Goal: Task Accomplishment & Management: Manage account settings

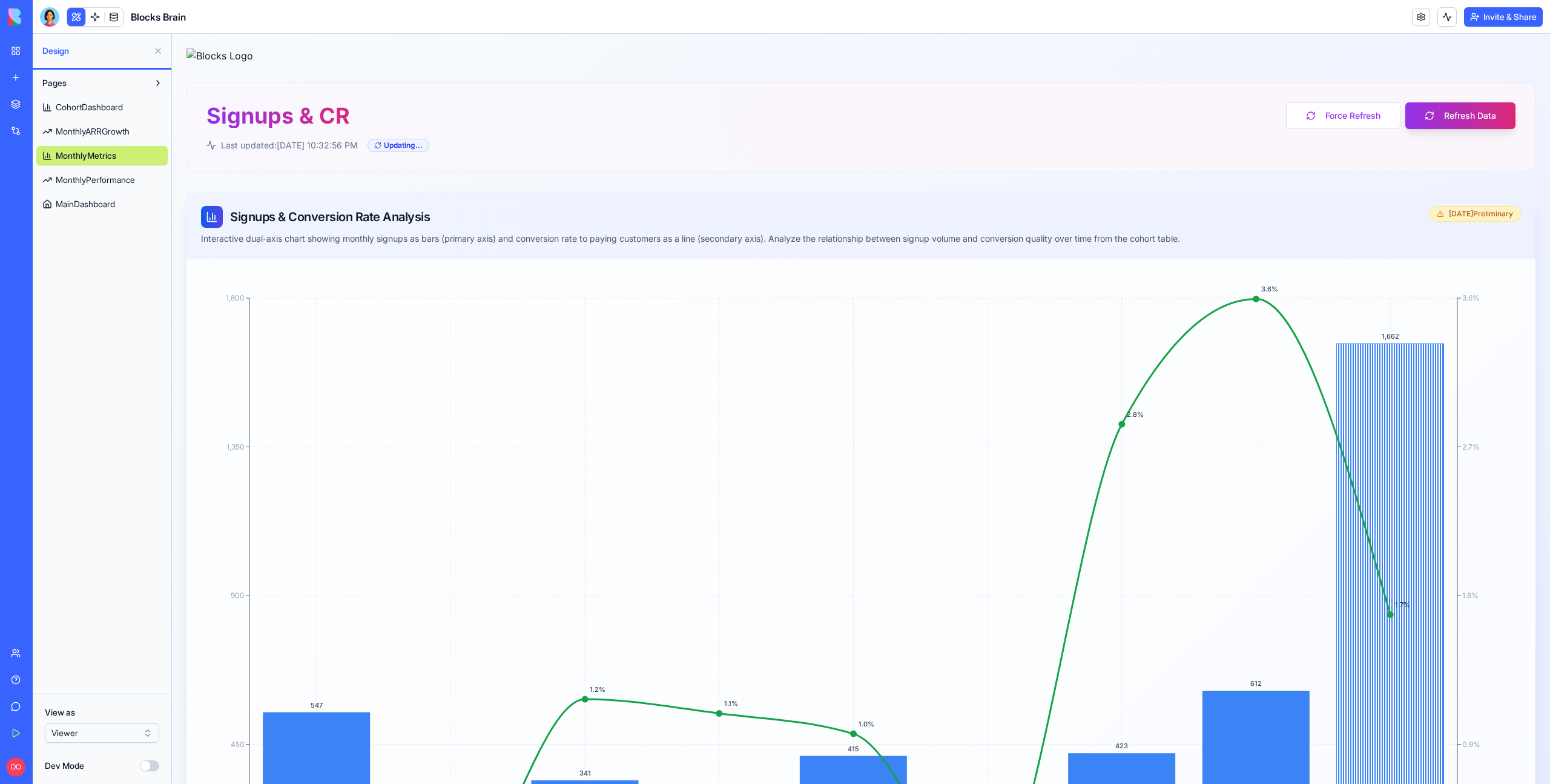
click at [20, 50] on link "My Workspace" at bounding box center [28, 51] width 48 height 24
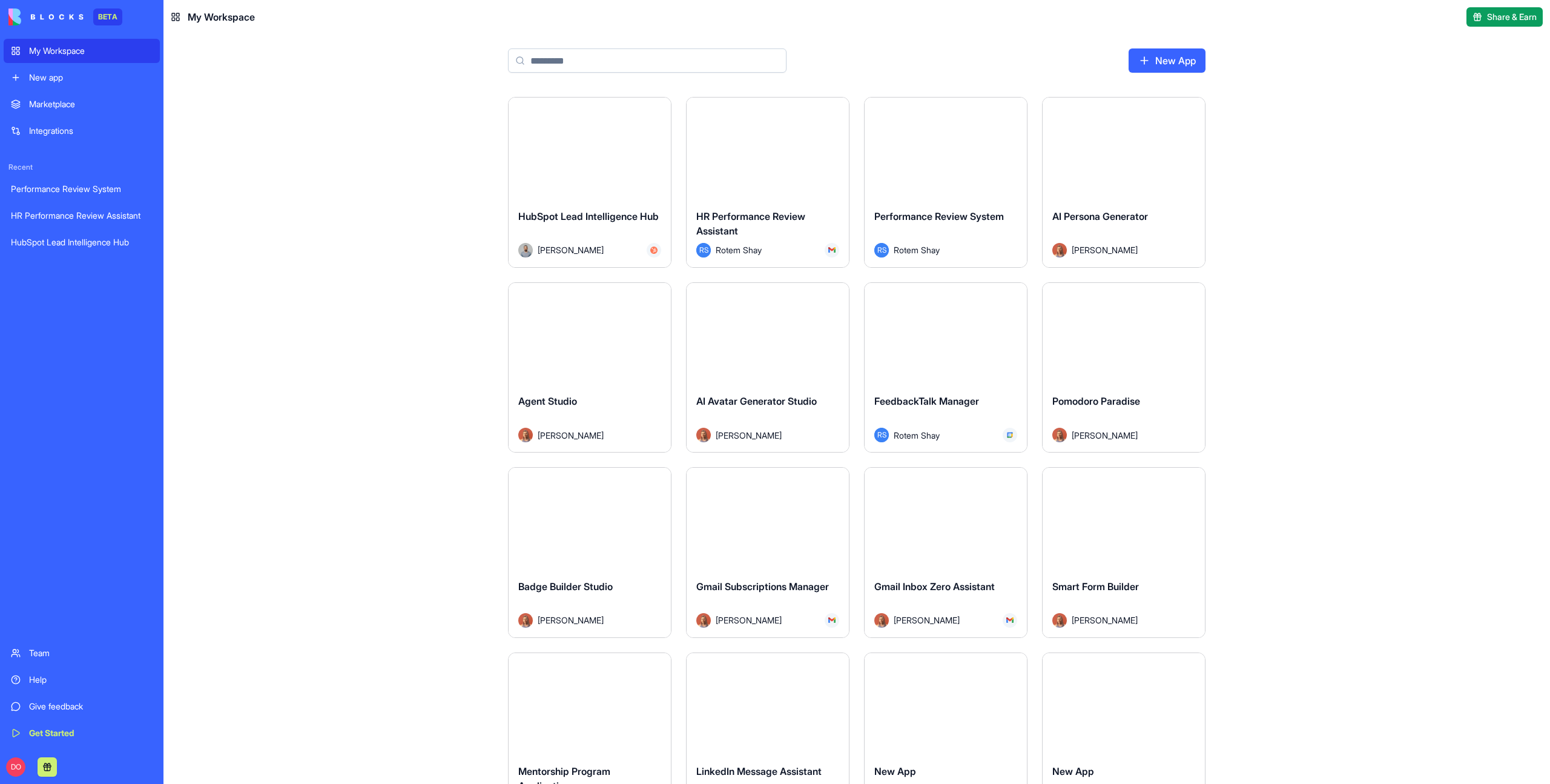
click at [107, 104] on div "Marketplace" at bounding box center [91, 104] width 123 height 12
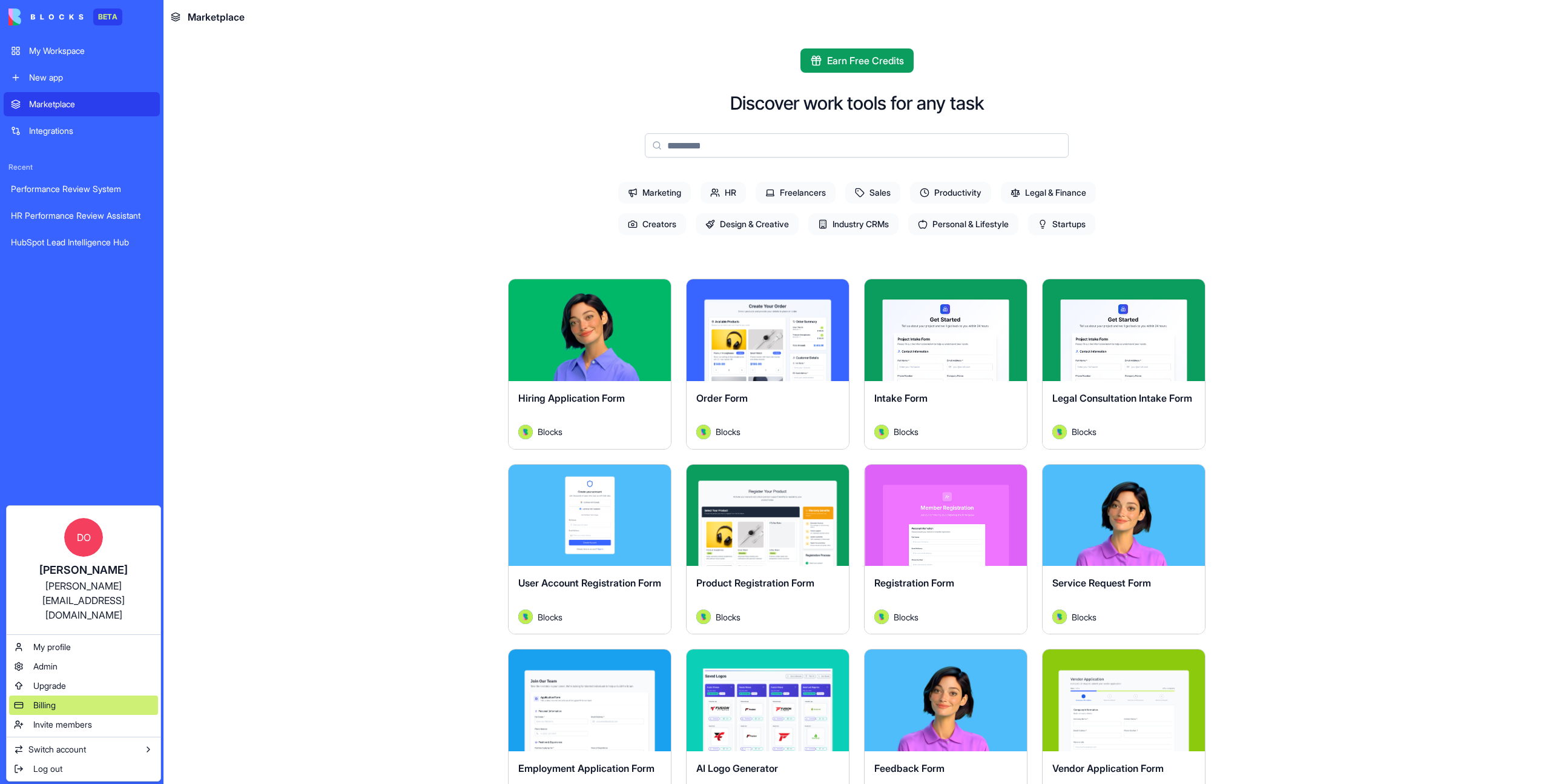
click at [49, 699] on span "Billing" at bounding box center [45, 705] width 22 height 12
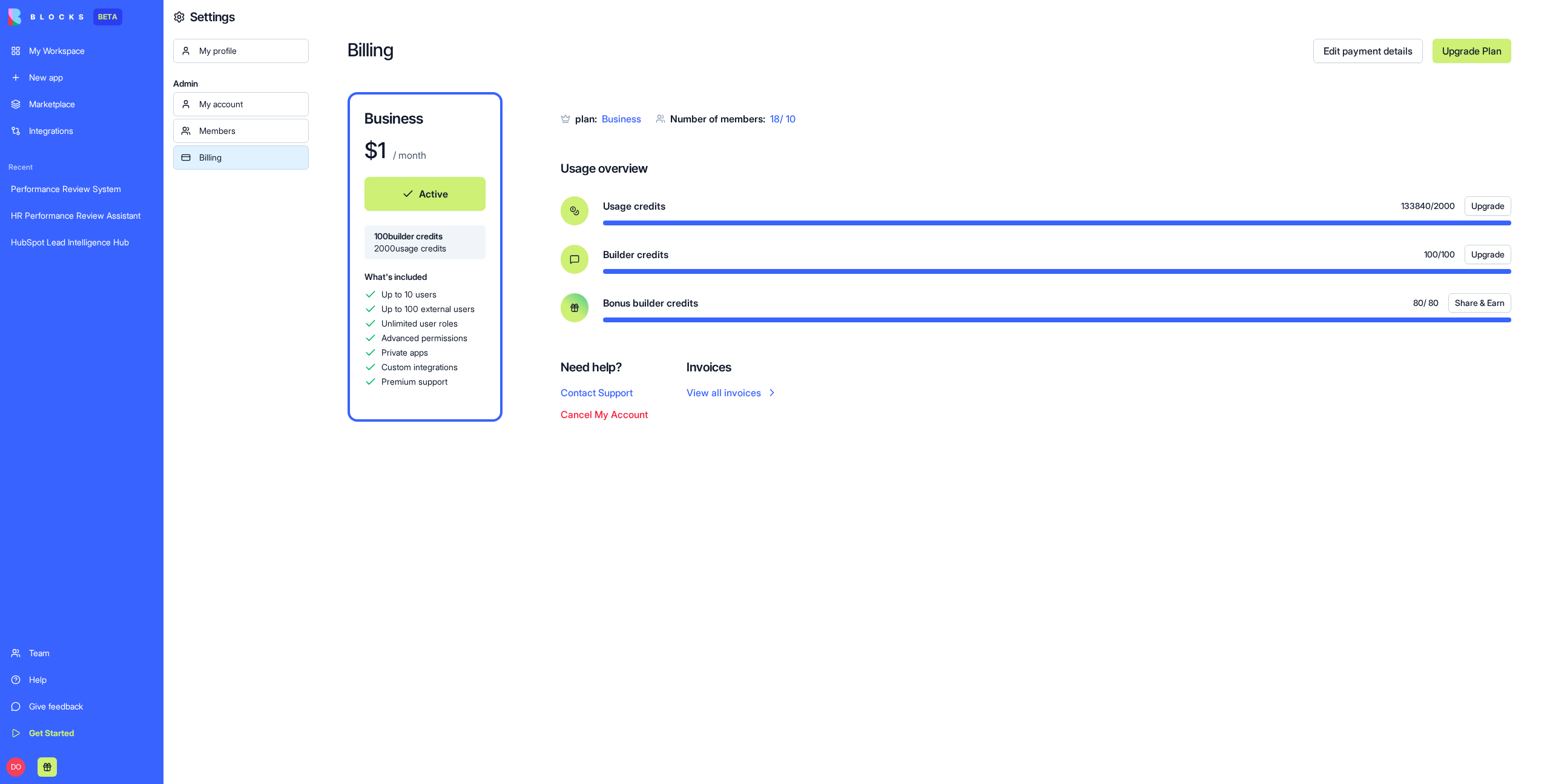
click at [54, 761] on button at bounding box center [47, 767] width 19 height 19
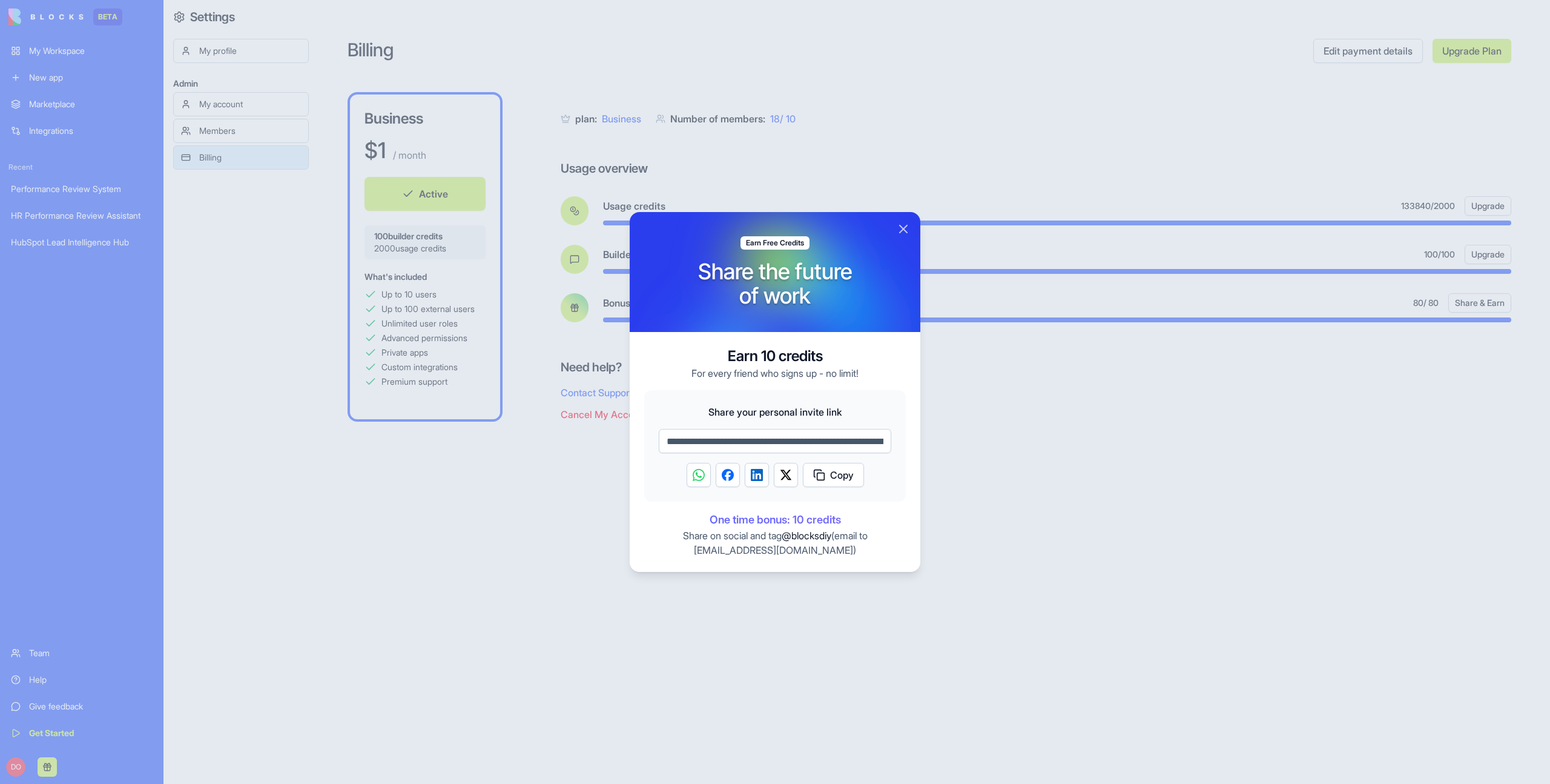
click at [768, 444] on input "**********" at bounding box center [775, 441] width 232 height 24
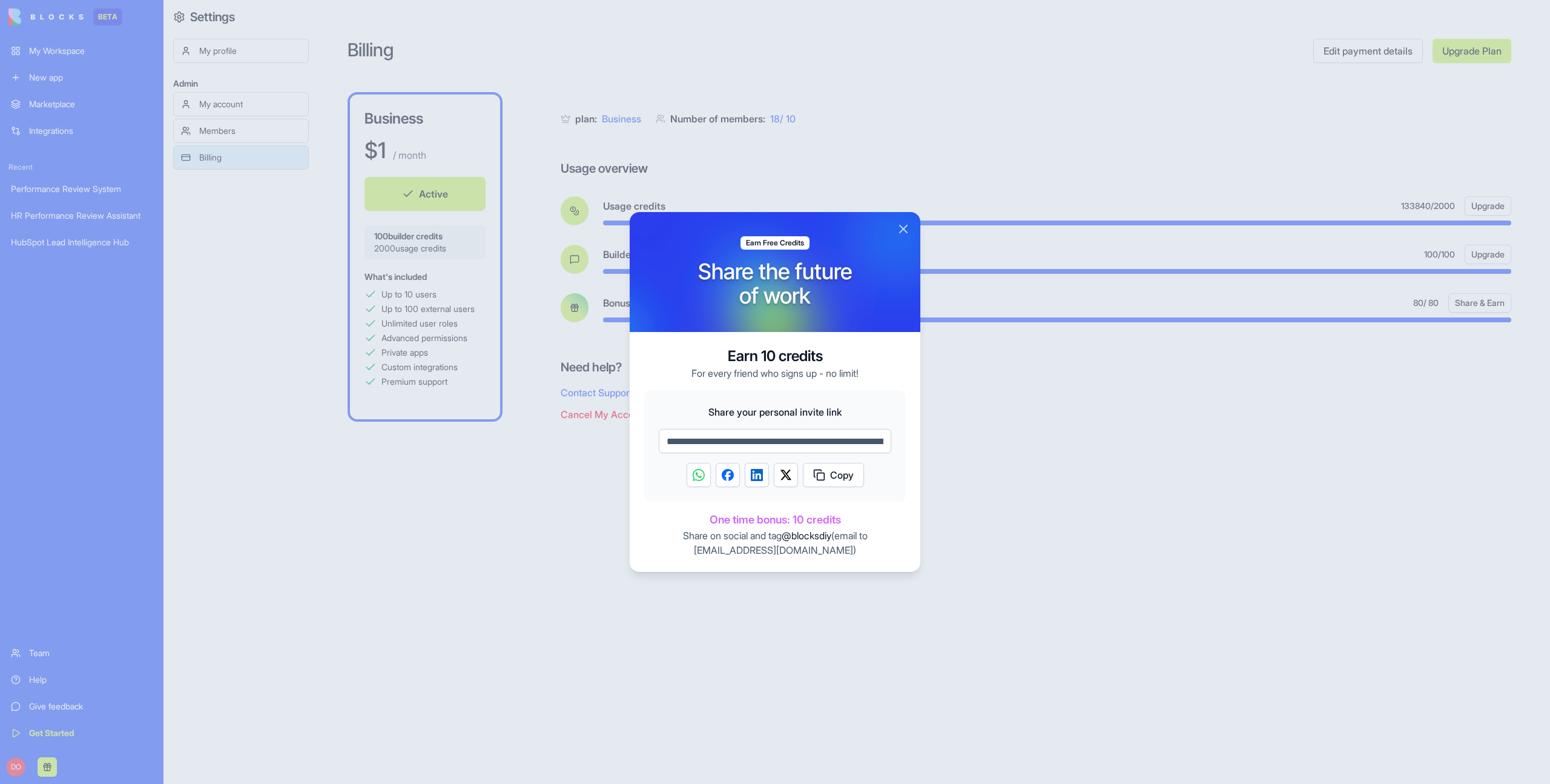
click at [905, 230] on button "Close" at bounding box center [903, 229] width 15 height 15
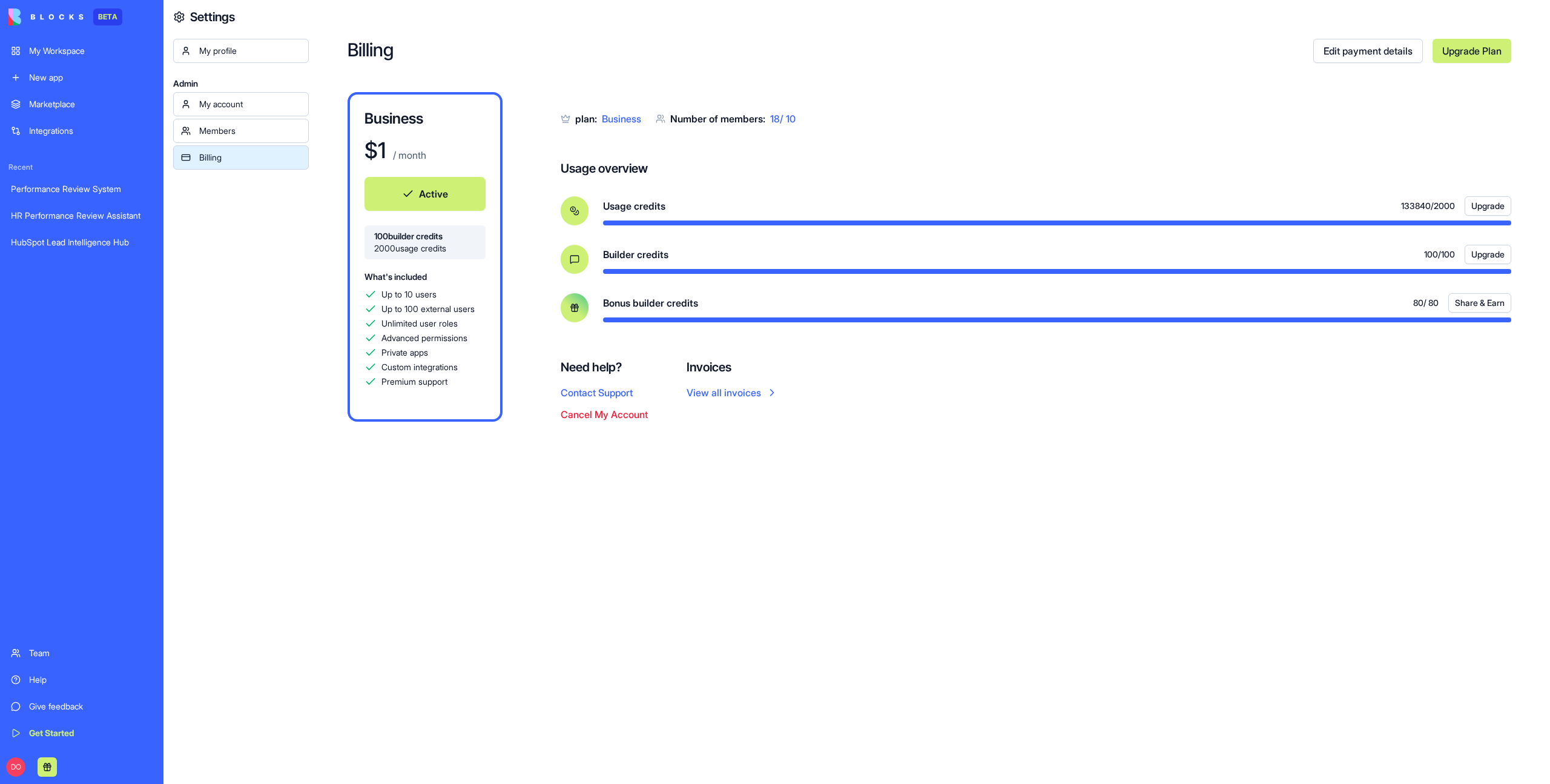
click at [237, 126] on div "Members" at bounding box center [250, 130] width 102 height 12
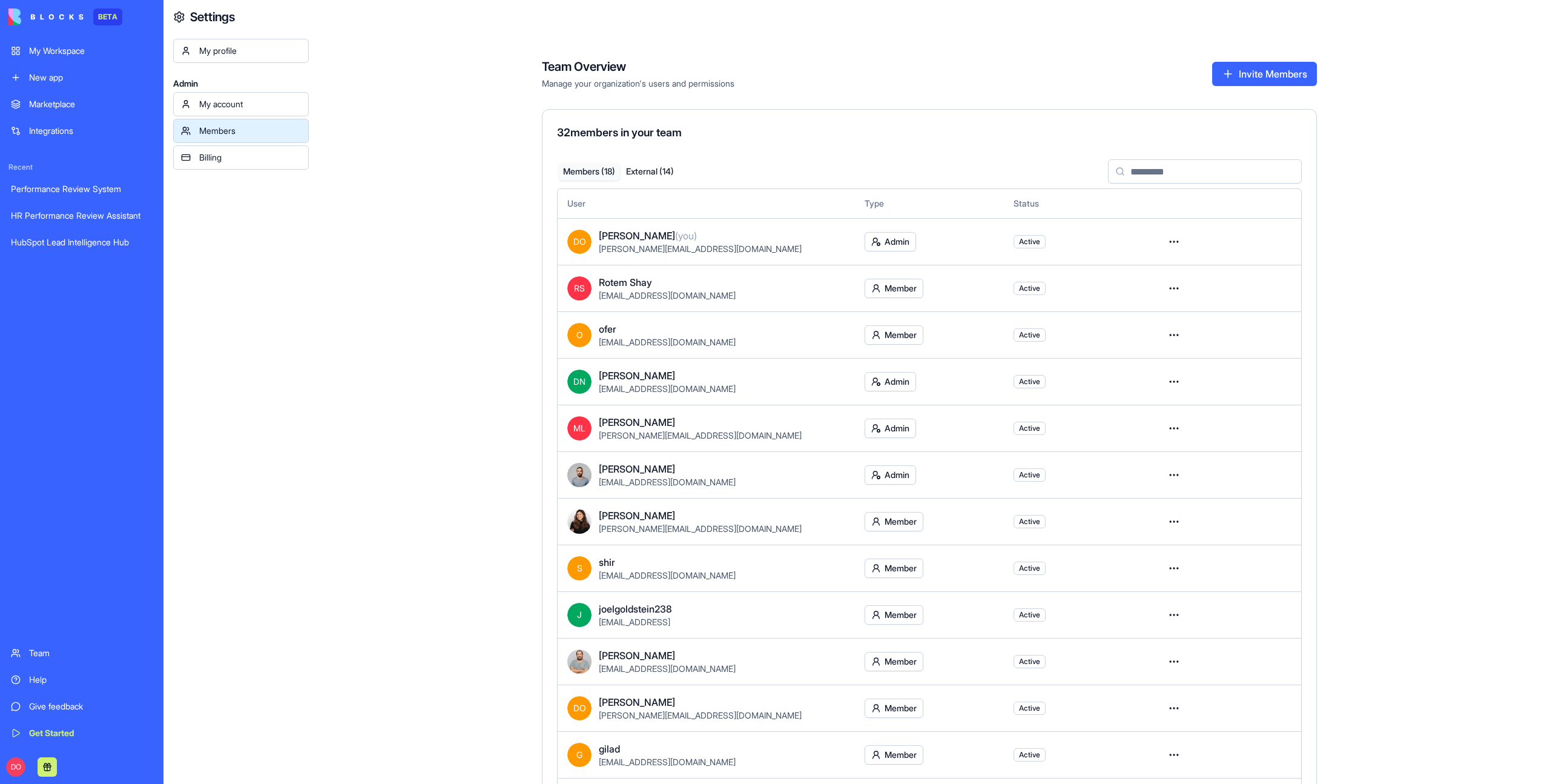
click at [672, 165] on button "External ( 14 )" at bounding box center [650, 172] width 61 height 17
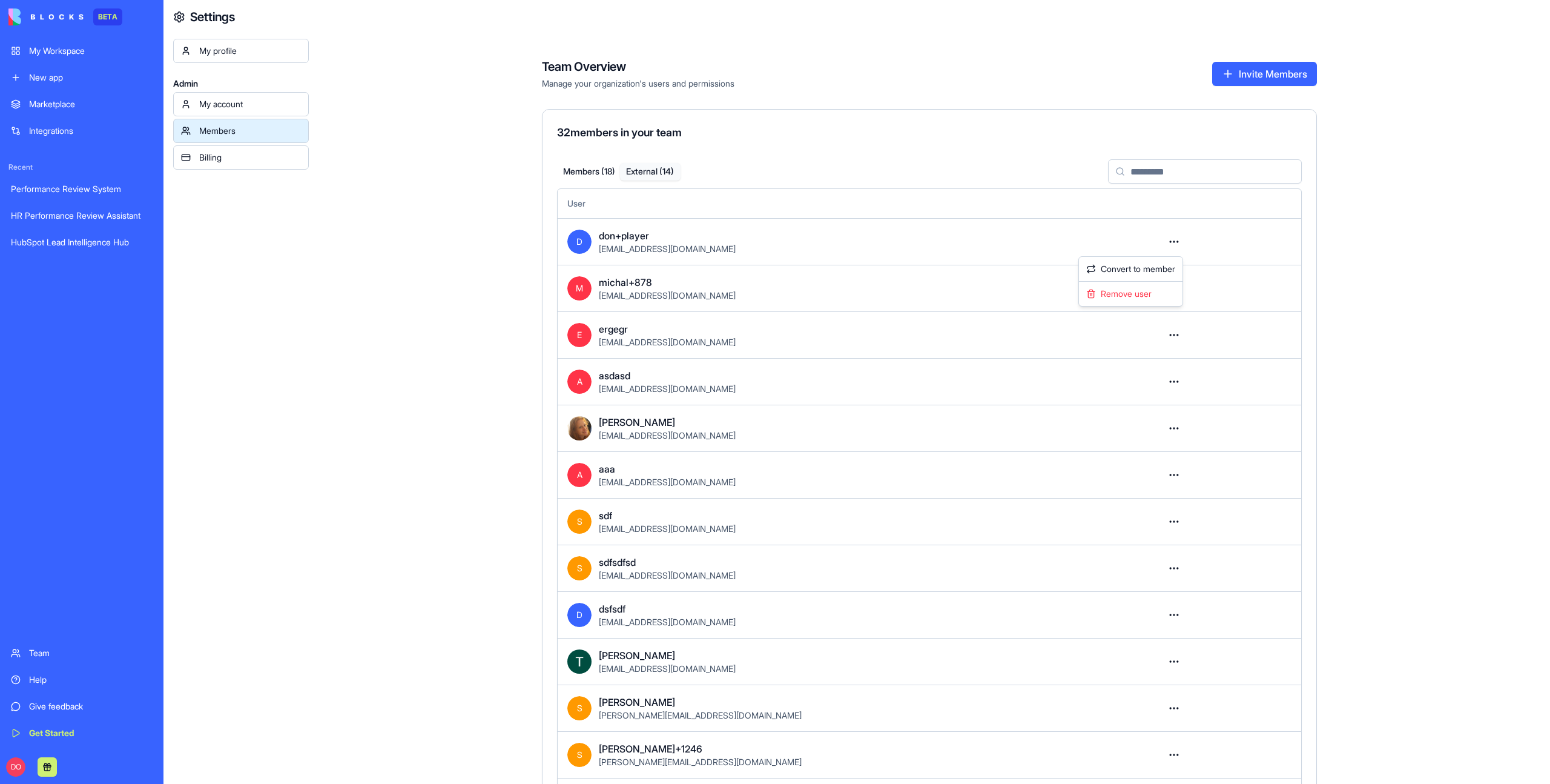
click at [1181, 243] on html "BETA My Workspace New app Marketplace Integrations Recent Performance Review Sy…" at bounding box center [775, 392] width 1550 height 784
click at [971, 62] on html "BETA My Workspace New app Marketplace Integrations Recent Performance Review Sy…" at bounding box center [775, 392] width 1550 height 784
click at [413, 295] on div "Team Overview Manage your organization's users and permissions Invite Members 3…" at bounding box center [930, 477] width 1242 height 896
click at [76, 54] on div "My Workspace" at bounding box center [91, 51] width 123 height 12
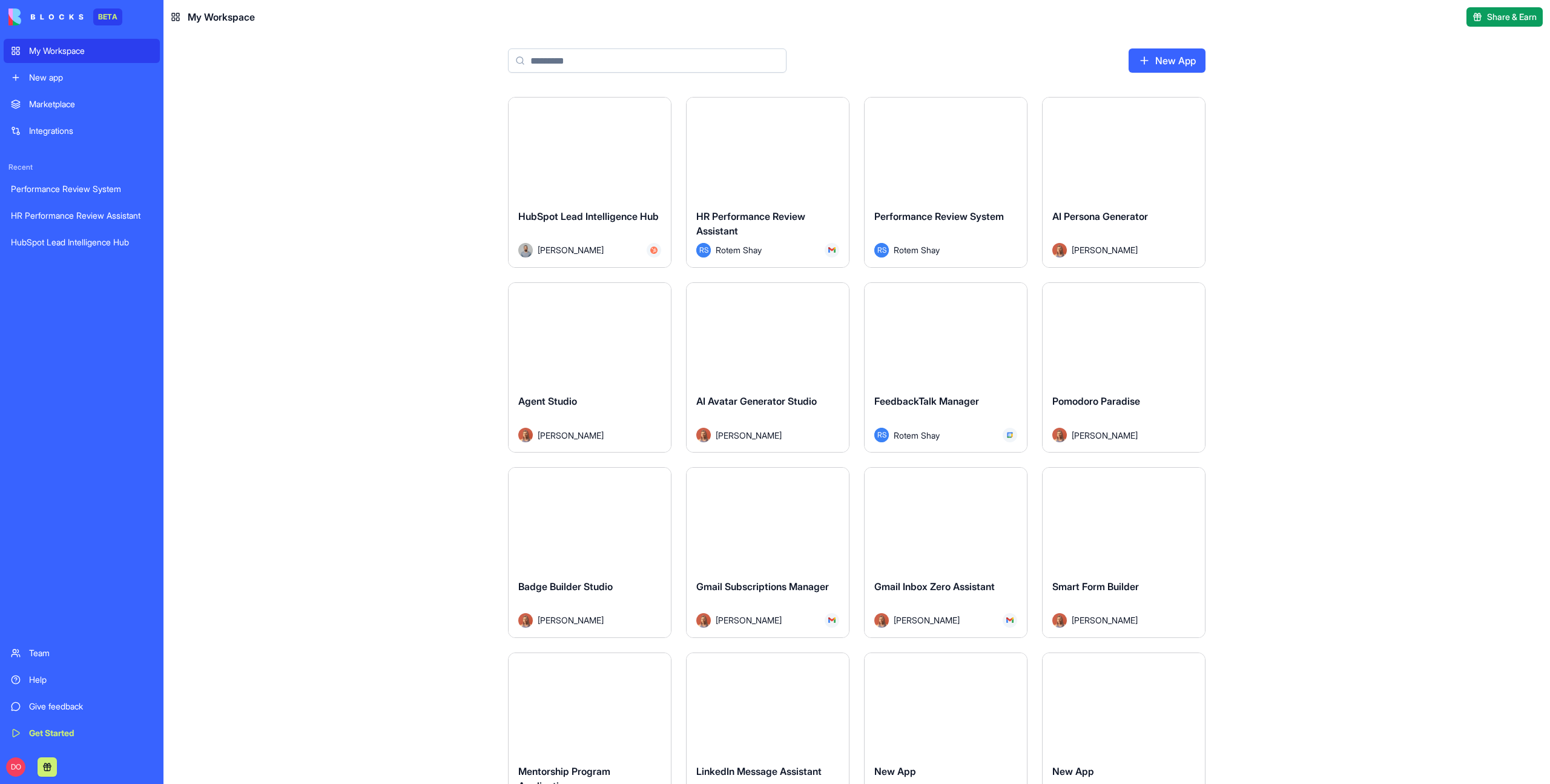
click at [794, 176] on div "Launch" at bounding box center [768, 149] width 162 height 102
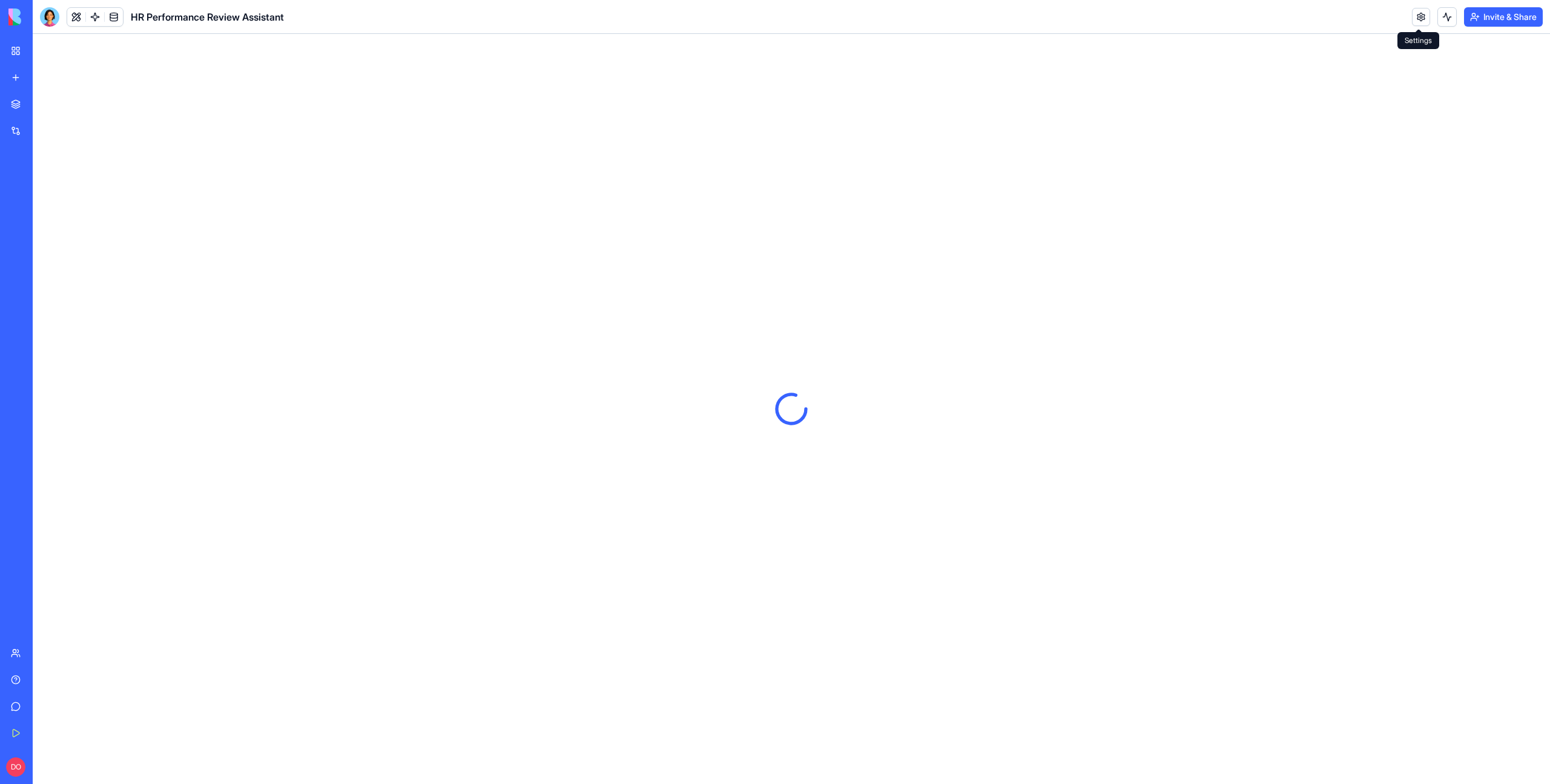
click at [1422, 17] on link at bounding box center [1420, 16] width 18 height 18
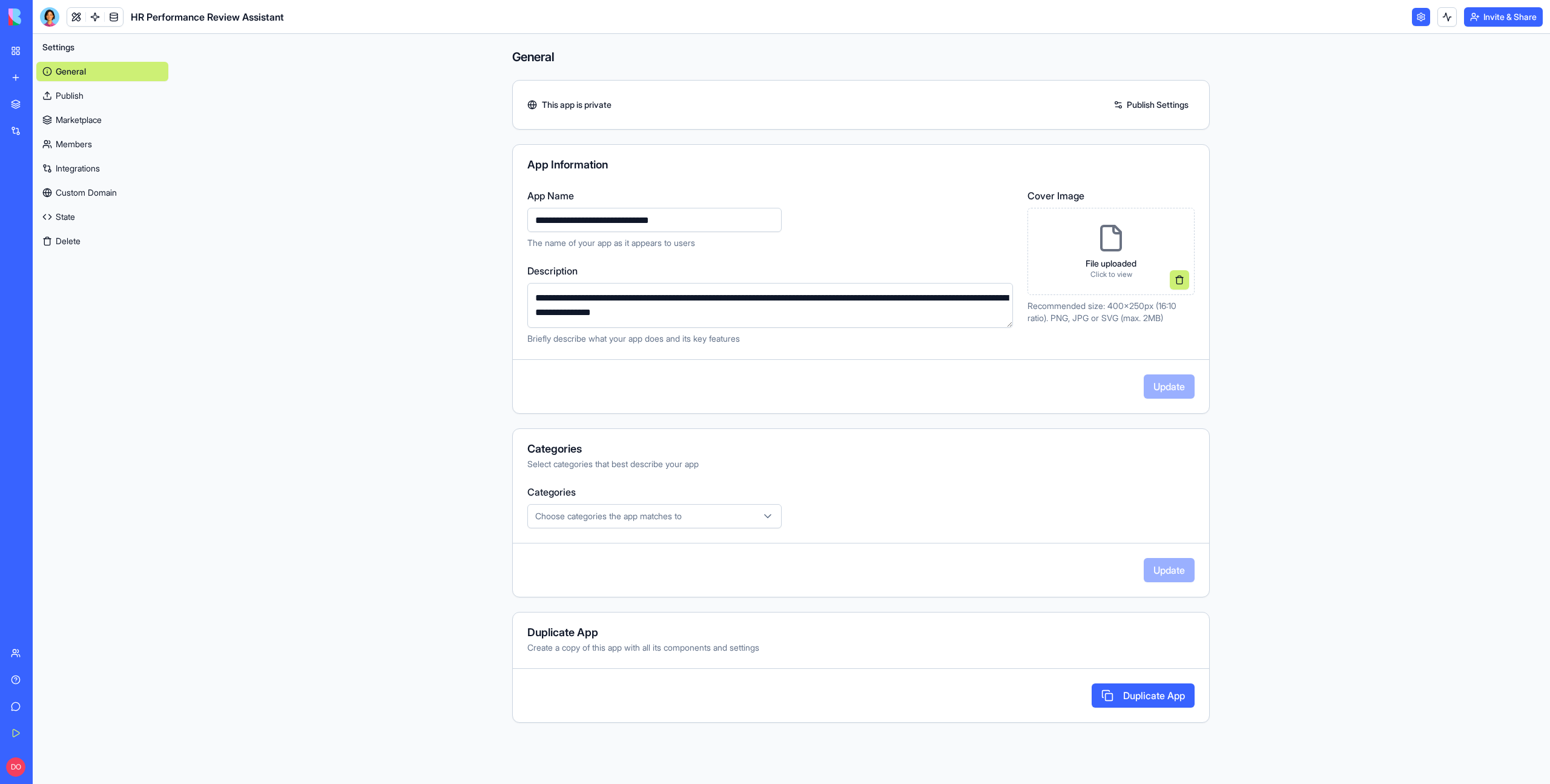
click at [111, 194] on link "Custom Domain" at bounding box center [102, 193] width 132 height 19
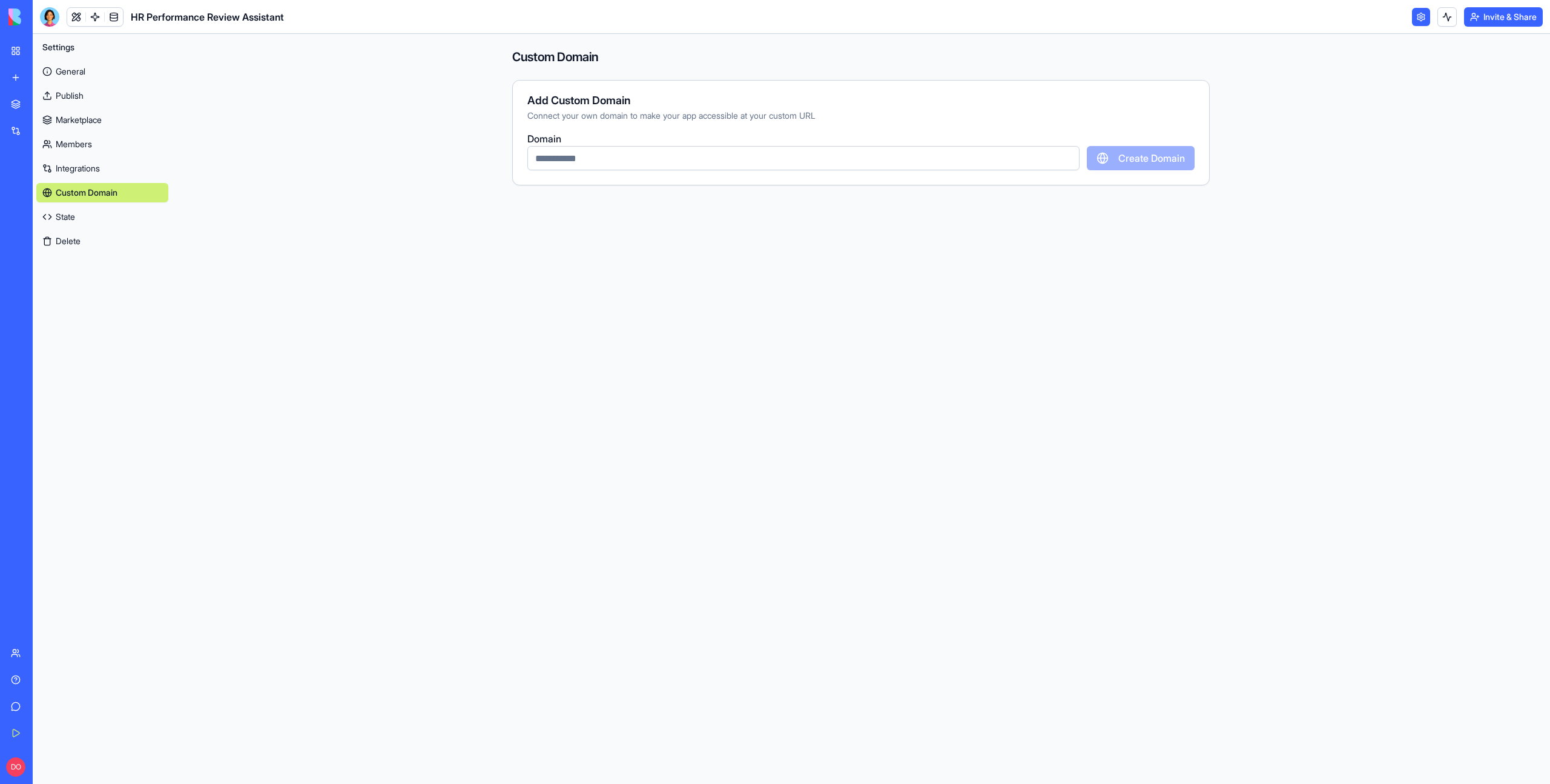
click at [588, 159] on input "text" at bounding box center [804, 158] width 553 height 24
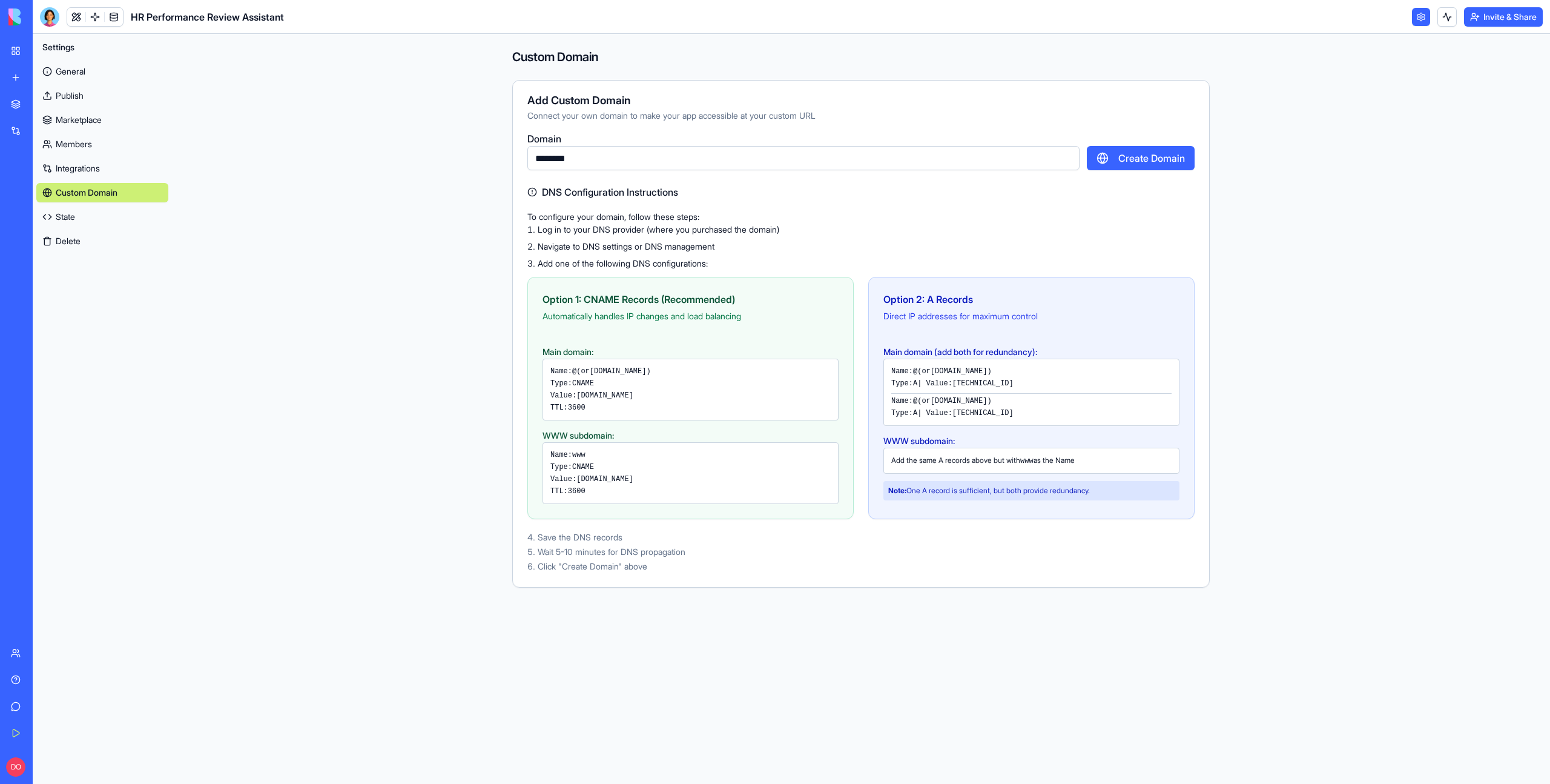
type input "********"
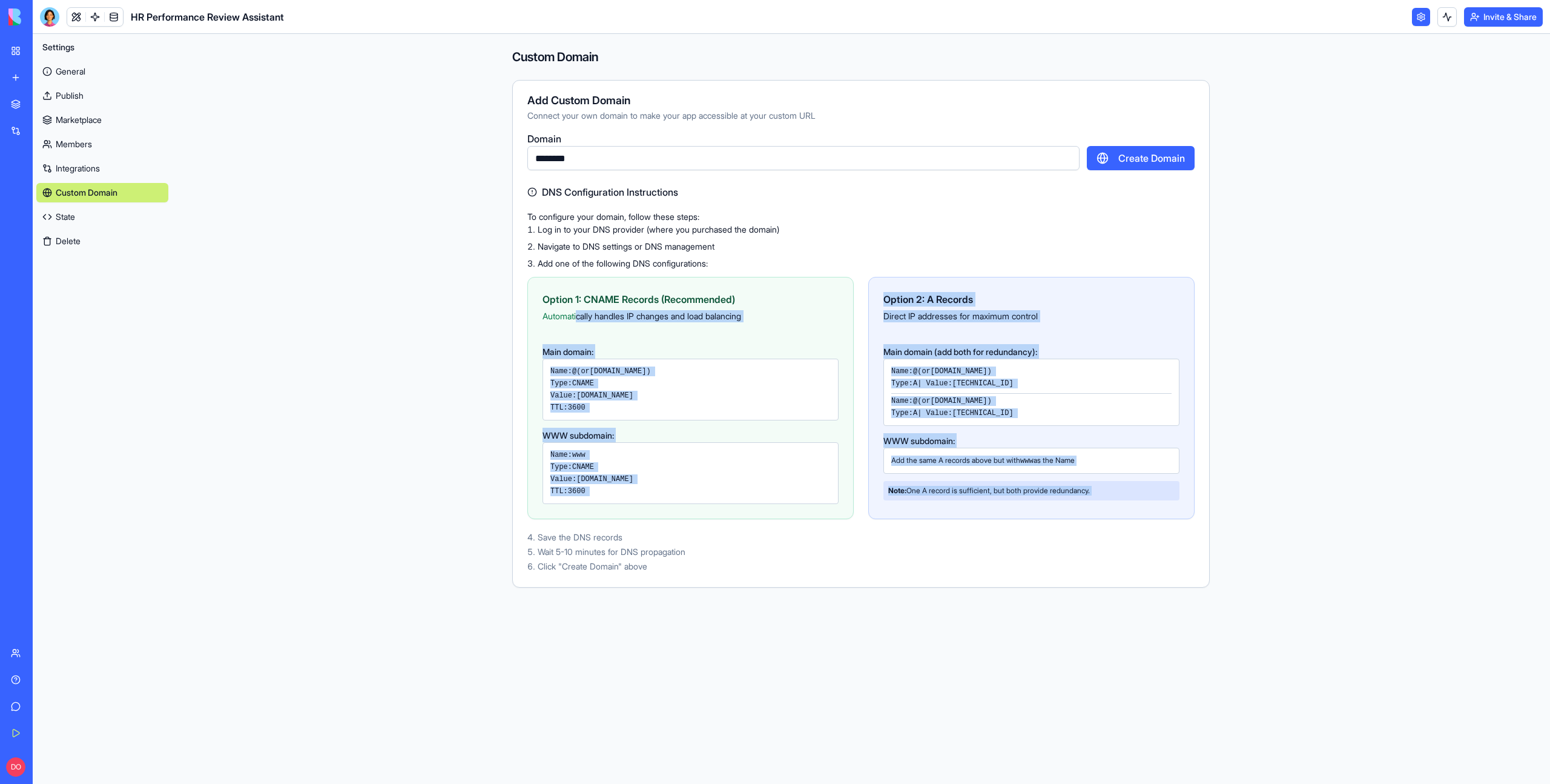
drag, startPoint x: 604, startPoint y: 338, endPoint x: 699, endPoint y: 521, distance: 206.2
click at [699, 521] on div "To configure your domain, follow these steps: Log in to your DNS provider (wher…" at bounding box center [861, 390] width 667 height 364
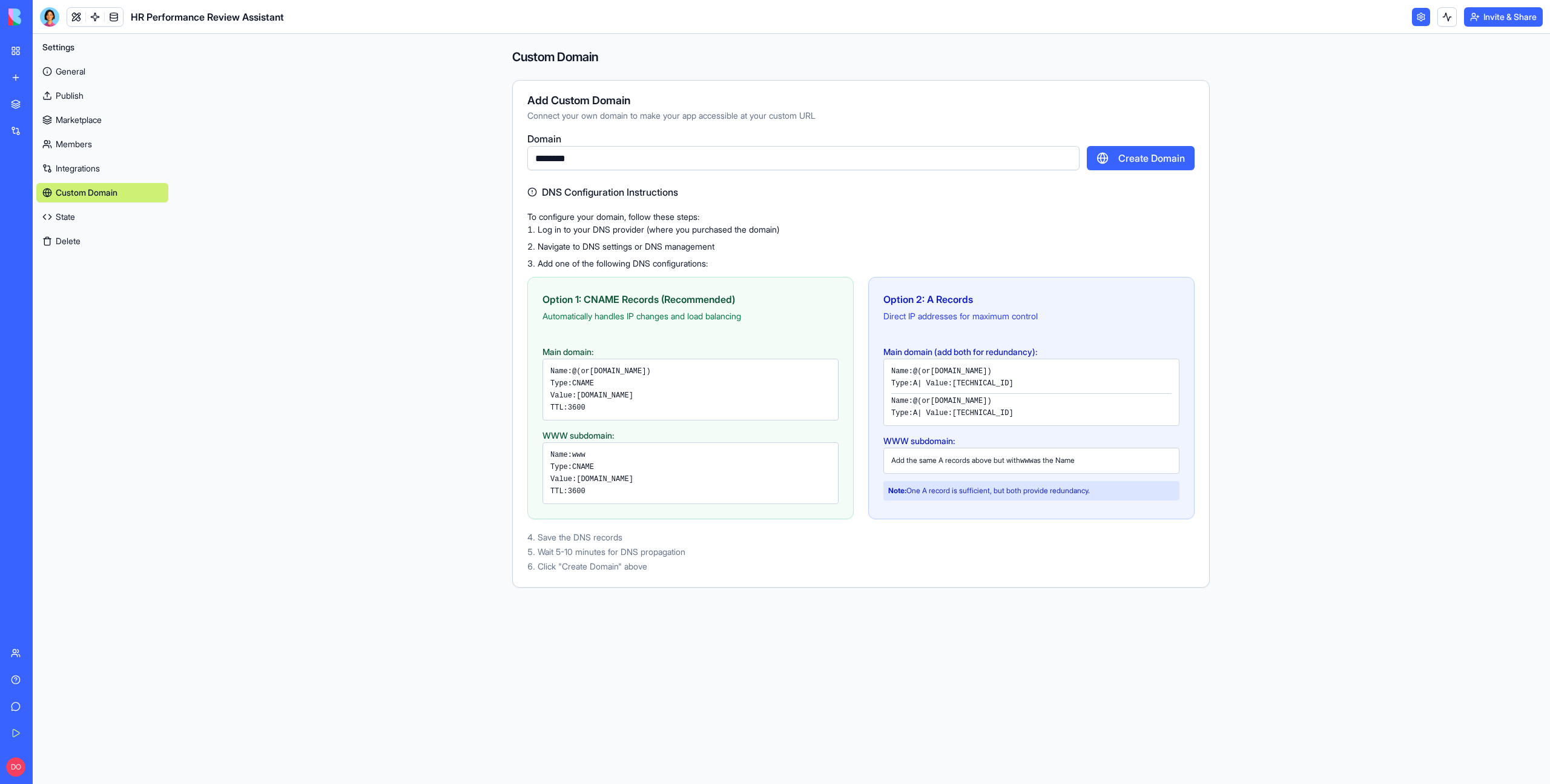
click at [952, 534] on li "Save the DNS records" at bounding box center [861, 537] width 667 height 12
drag, startPoint x: 890, startPoint y: 366, endPoint x: 971, endPoint y: 411, distance: 92.7
click at [971, 411] on div "Name: @ (or [DOMAIN_NAME] ) Type: A | Value: [TECHNICAL_ID] Name: @ (or [DOMAIN…" at bounding box center [1031, 392] width 296 height 67
click at [1015, 423] on div "Name: @ (or [DOMAIN_NAME] ) Type: A | Value: [TECHNICAL_ID] Name: @ (or [DOMAIN…" at bounding box center [1031, 392] width 296 height 67
drag, startPoint x: 908, startPoint y: 362, endPoint x: 995, endPoint y: 427, distance: 108.6
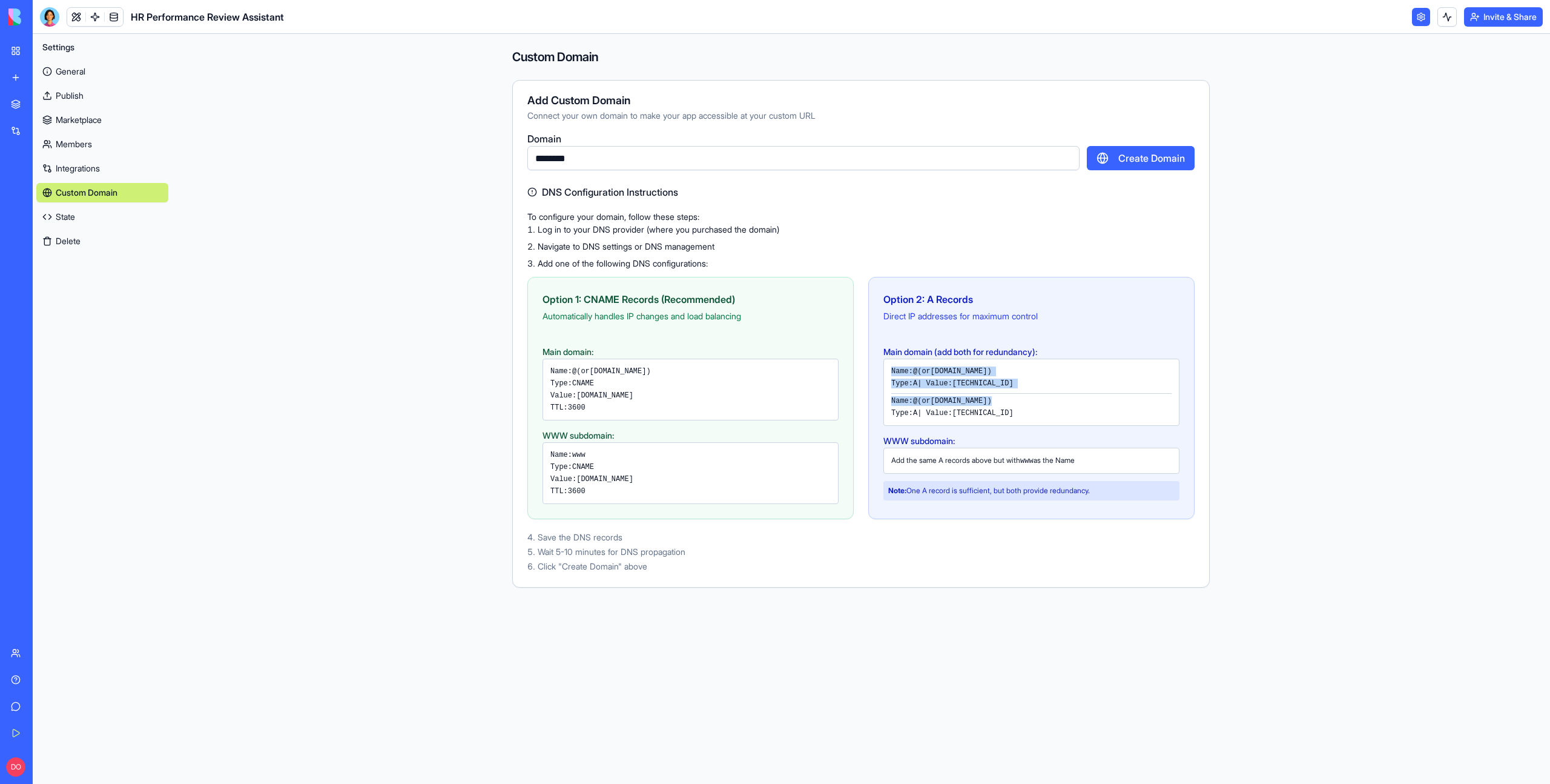
click at [996, 404] on div "Name: @ (or [DOMAIN_NAME] ) Type: A | Value: [TECHNICAL_ID] Name: @ (or [DOMAIN…" at bounding box center [1031, 392] width 296 height 67
drag, startPoint x: 570, startPoint y: 378, endPoint x: 645, endPoint y: 486, distance: 131.5
click at [645, 488] on div "Main domain: Name: @ (or [DOMAIN_NAME] ) Type: CNAME Value: [DOMAIN_NAME] TTL: …" at bounding box center [691, 423] width 326 height 160
click at [826, 407] on div "TTL: 3600" at bounding box center [690, 407] width 281 height 9
click at [813, 269] on div "To configure your domain, follow these steps: Log in to your DNS provider (wher…" at bounding box center [861, 390] width 667 height 364
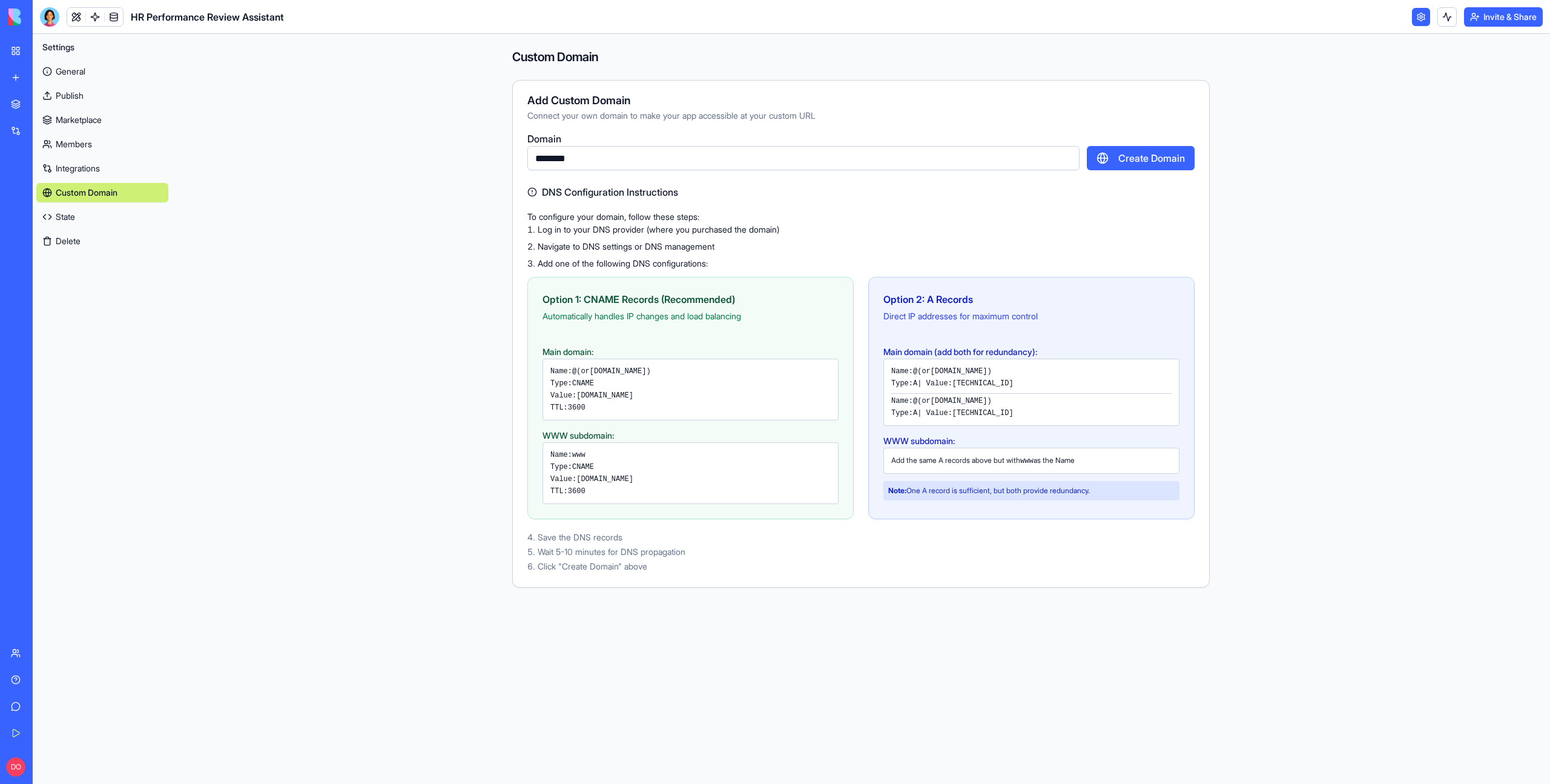
click at [772, 270] on div "To configure your domain, follow these steps: Log in to your DNS provider (wher…" at bounding box center [861, 390] width 667 height 364
drag, startPoint x: 730, startPoint y: 256, endPoint x: 560, endPoint y: 211, distance: 175.9
click at [560, 211] on div "To configure your domain, follow these steps: Log in to your DNS provider (wher…" at bounding box center [861, 390] width 667 height 364
click at [571, 243] on li "Navigate to DNS settings or DNS management" at bounding box center [861, 246] width 667 height 12
click at [685, 283] on div "Option 1: CNAME Records (Recommended) Automatically handles IP changes and load…" at bounding box center [691, 398] width 326 height 243
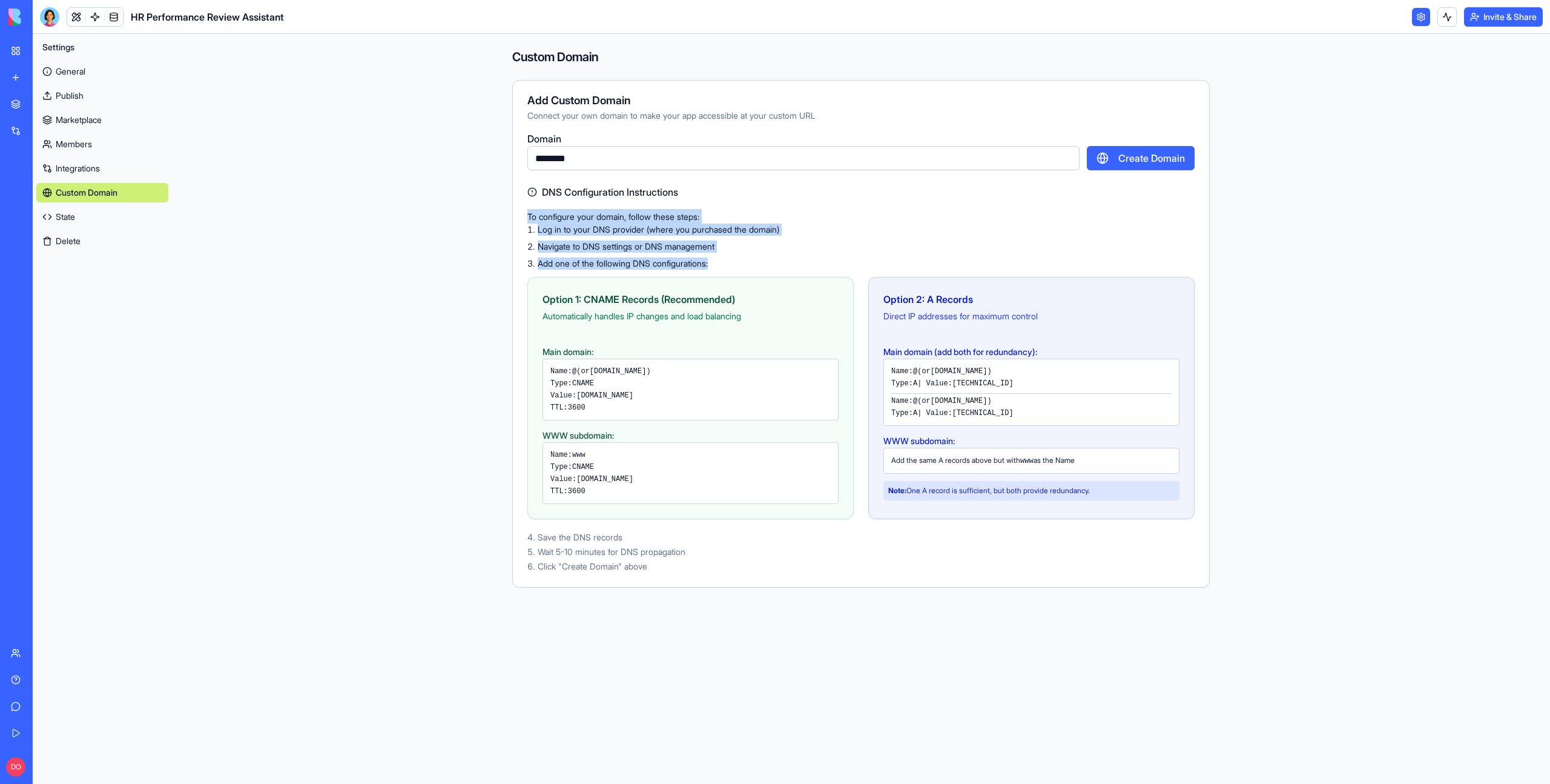
drag, startPoint x: 720, startPoint y: 267, endPoint x: 515, endPoint y: 213, distance: 212.0
click at [515, 213] on div "Domain ******** Create Domain DNS Configuration Instructions To configure your …" at bounding box center [861, 351] width 697 height 441
click at [585, 220] on span "To configure your domain, follow these steps:" at bounding box center [613, 217] width 172 height 10
drag, startPoint x: 530, startPoint y: 217, endPoint x: 729, endPoint y: 258, distance: 203.2
click at [729, 258] on div "To configure your domain, follow these steps: Log in to your DNS provider (wher…" at bounding box center [861, 390] width 667 height 364
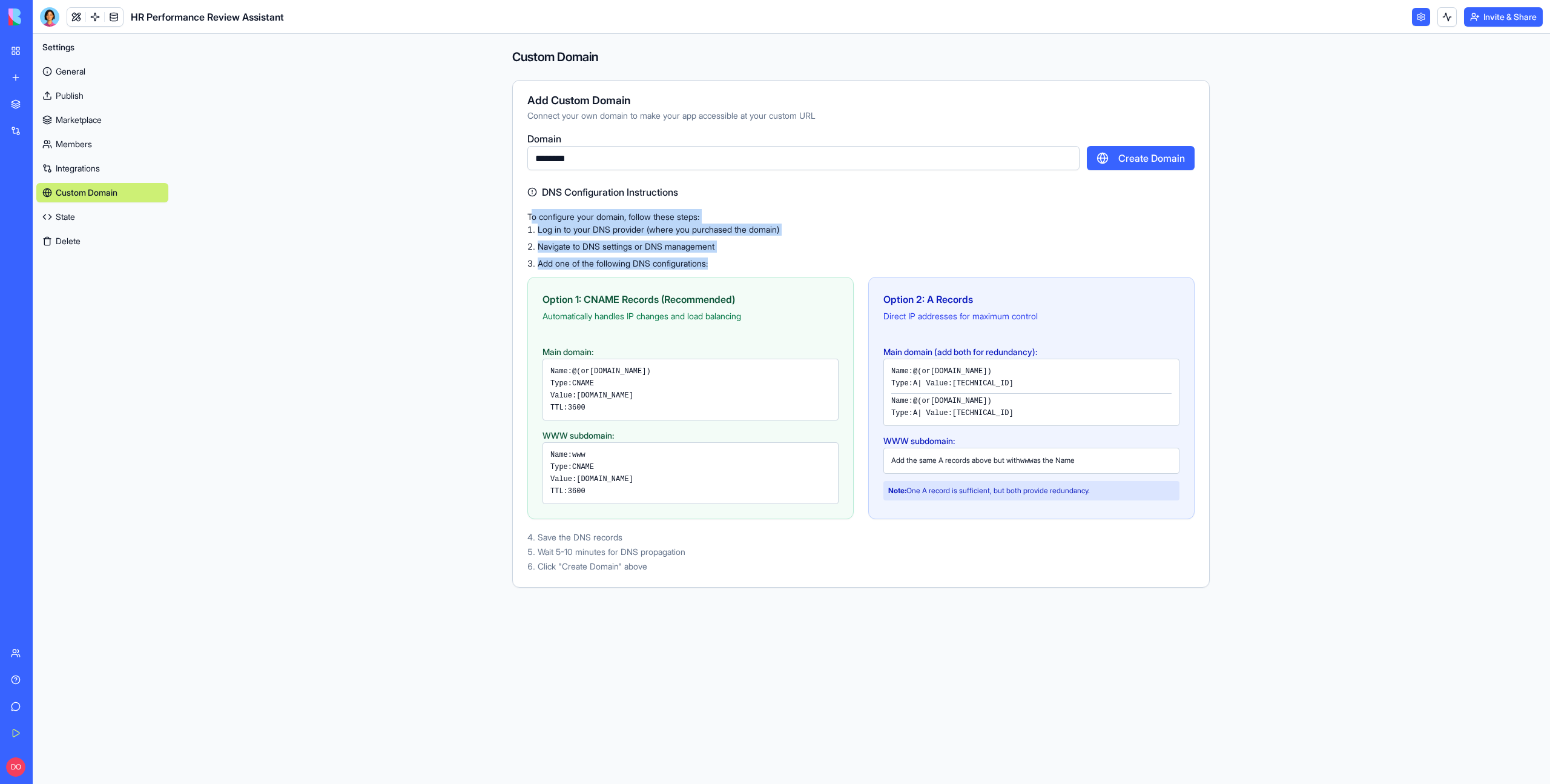
click at [851, 269] on li "Add one of the following DNS configurations:" at bounding box center [861, 263] width 667 height 12
click at [29, 50] on div "My Workspace" at bounding box center [37, 51] width 16 height 12
